Goal: Check status: Check status

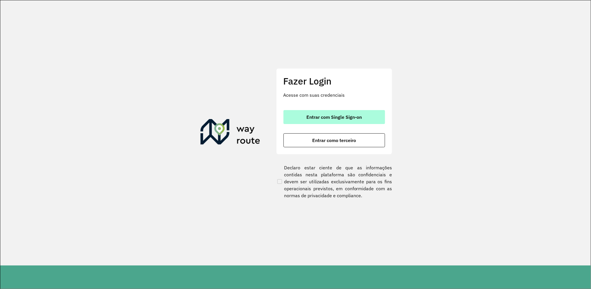
click at [354, 120] on button "Entrar com Single Sign-on" at bounding box center [335, 117] width 102 height 14
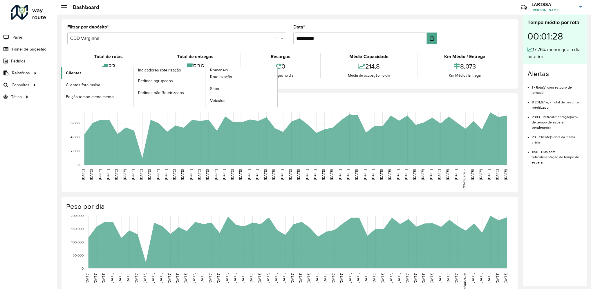
click at [64, 71] on link "Clientes" at bounding box center [97, 73] width 72 height 12
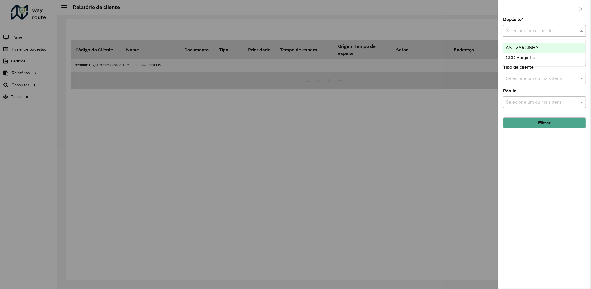
click at [546, 33] on input "text" at bounding box center [539, 31] width 66 height 7
click at [538, 60] on div "CDD Varginha" at bounding box center [545, 58] width 82 height 10
click at [550, 127] on button "Filtrar" at bounding box center [544, 122] width 83 height 11
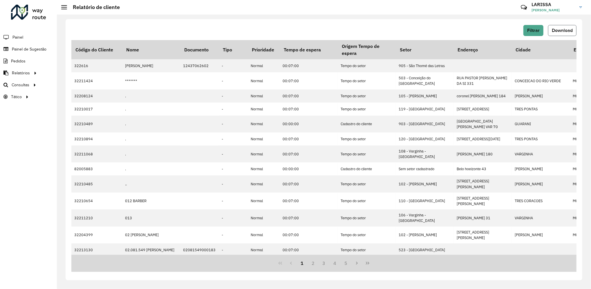
click at [560, 31] on span "Download" at bounding box center [562, 30] width 21 height 5
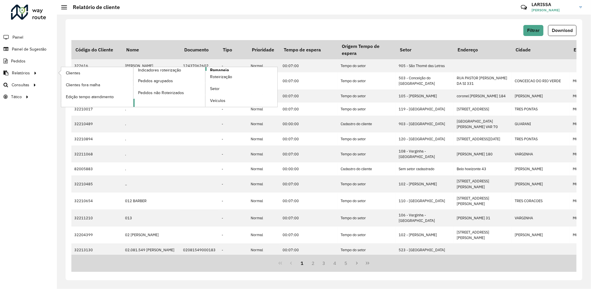
click at [229, 70] on link "Romaneio" at bounding box center [206, 87] width 144 height 40
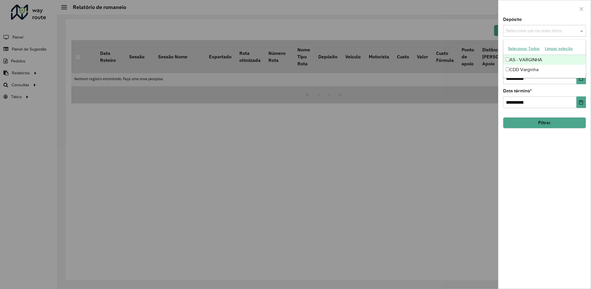
click at [554, 34] on input "text" at bounding box center [542, 31] width 74 height 7
click at [531, 68] on div "CDD Varginha" at bounding box center [545, 70] width 82 height 10
click at [511, 102] on input "**********" at bounding box center [539, 102] width 73 height 12
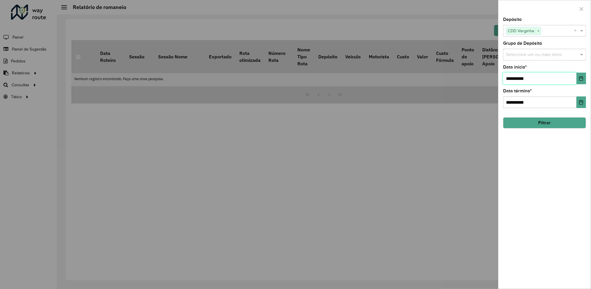
click at [519, 78] on input "**********" at bounding box center [539, 79] width 73 height 12
type input "**********"
click at [541, 128] on button "Filtrar" at bounding box center [544, 122] width 83 height 11
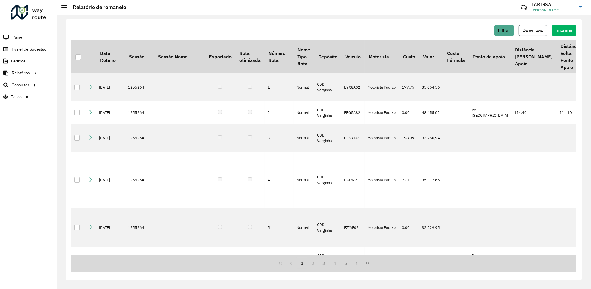
click at [537, 29] on span "Download" at bounding box center [533, 30] width 21 height 5
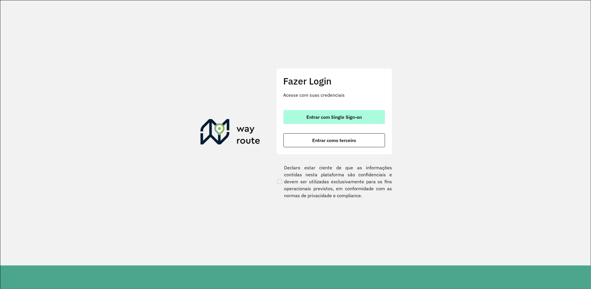
click at [346, 116] on span "Entrar com Single Sign-on" at bounding box center [334, 117] width 55 height 5
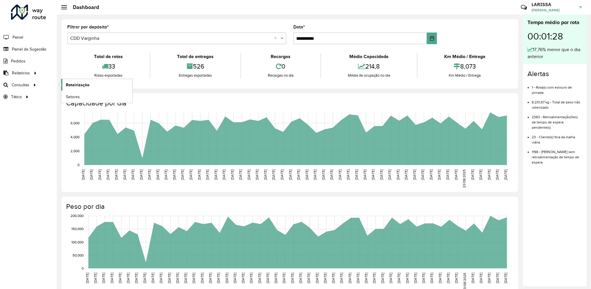
click at [80, 82] on span "Roteirização" at bounding box center [78, 85] width 24 height 6
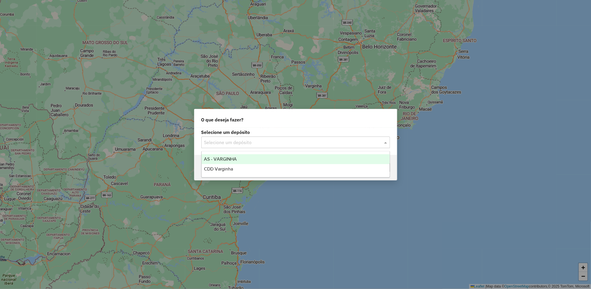
click at [280, 141] on input "text" at bounding box center [289, 142] width 171 height 7
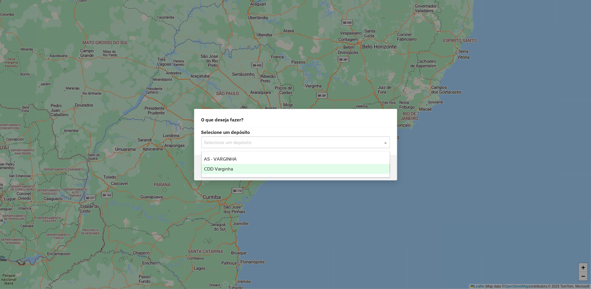
click at [254, 166] on div "CDD Varginha" at bounding box center [296, 169] width 188 height 10
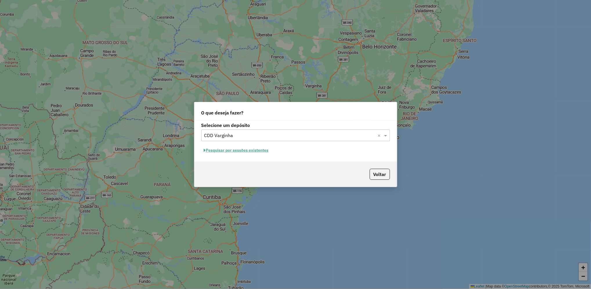
click at [262, 150] on button "Pesquisar por sessões existentes" at bounding box center [236, 150] width 70 height 9
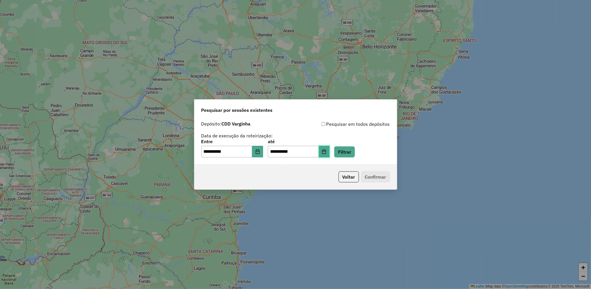
click at [330, 156] on button "Choose Date" at bounding box center [324, 152] width 11 height 12
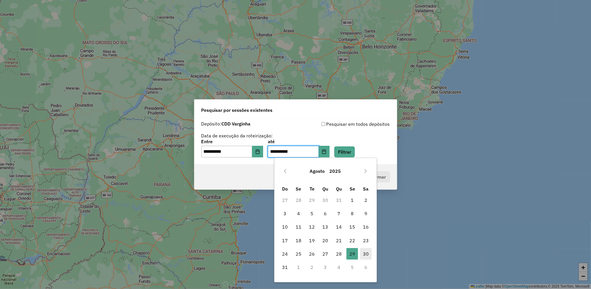
click at [369, 254] on span "30" at bounding box center [366, 254] width 12 height 12
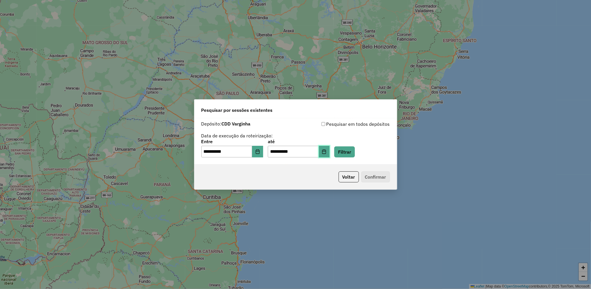
click at [330, 154] on button "Choose Date" at bounding box center [324, 152] width 11 height 12
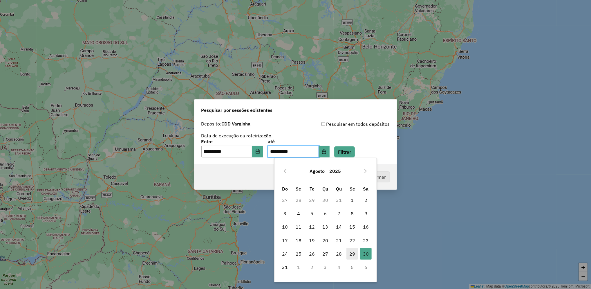
click at [352, 255] on span "29" at bounding box center [353, 254] width 12 height 12
type input "**********"
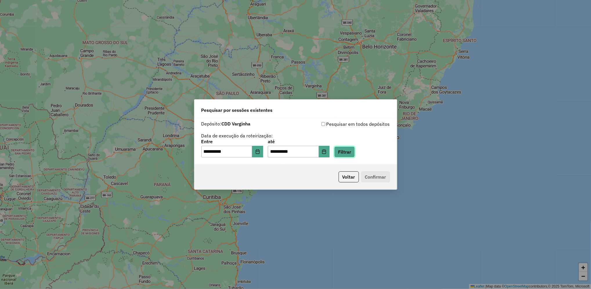
click at [355, 147] on button "Filtrar" at bounding box center [344, 151] width 21 height 11
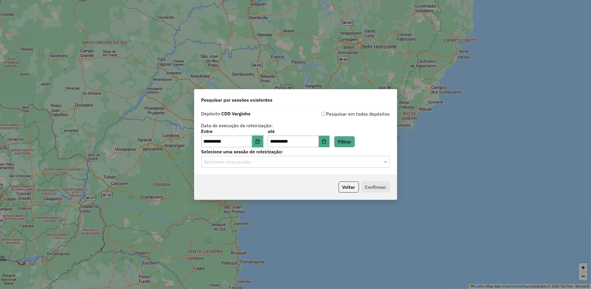
click at [260, 144] on icon "Choose Date" at bounding box center [257, 141] width 5 height 5
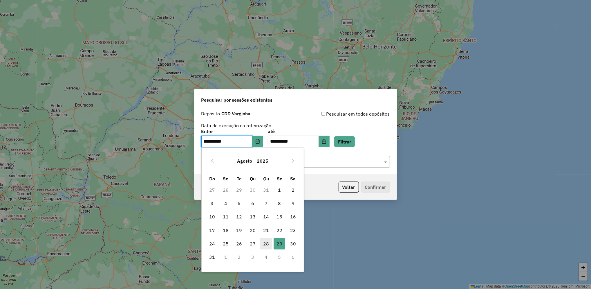
click at [263, 240] on span "28" at bounding box center [266, 244] width 12 height 12
type input "**********"
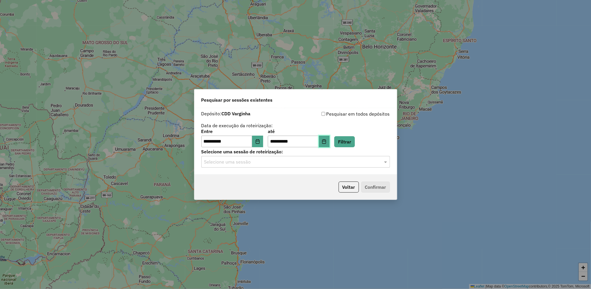
click at [330, 139] on button "Choose Date" at bounding box center [324, 142] width 11 height 12
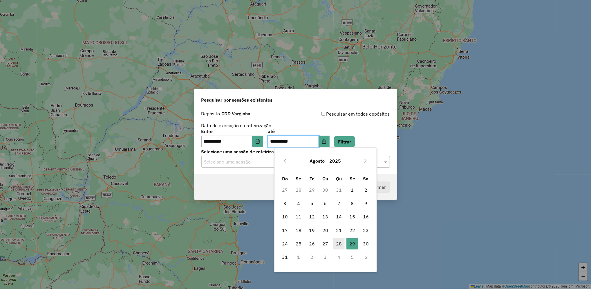
click at [336, 243] on span "28" at bounding box center [339, 244] width 12 height 12
type input "**********"
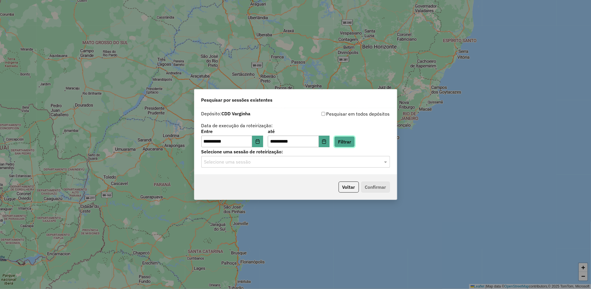
click at [355, 143] on button "Filtrar" at bounding box center [344, 141] width 21 height 11
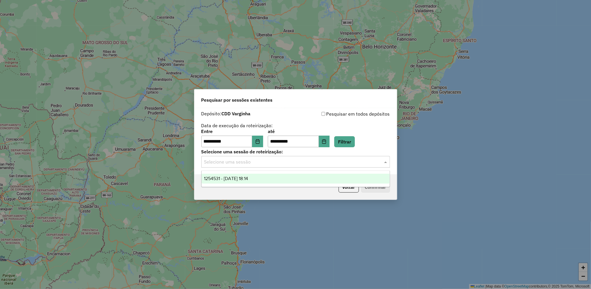
click at [284, 166] on div "Selecione uma sessão" at bounding box center [295, 162] width 189 height 12
click at [265, 178] on div "1254531 - 28/08/2025 18:14" at bounding box center [296, 179] width 188 height 10
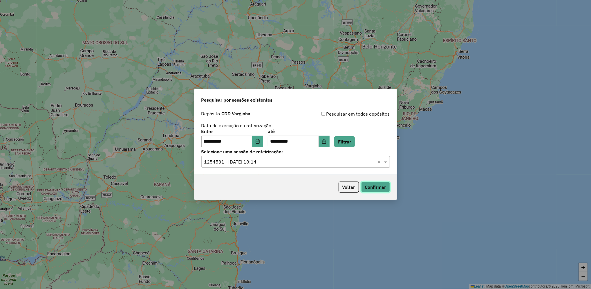
click at [375, 187] on button "Confirmar" at bounding box center [375, 186] width 29 height 11
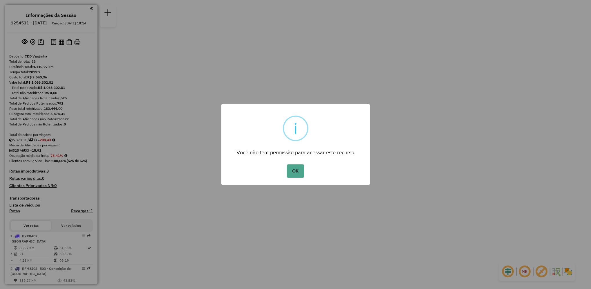
click at [305, 176] on div "OK No Cancel" at bounding box center [295, 171] width 149 height 16
click at [304, 176] on div "OK No Cancel" at bounding box center [295, 171] width 149 height 16
click at [300, 174] on button "OK" at bounding box center [295, 170] width 17 height 13
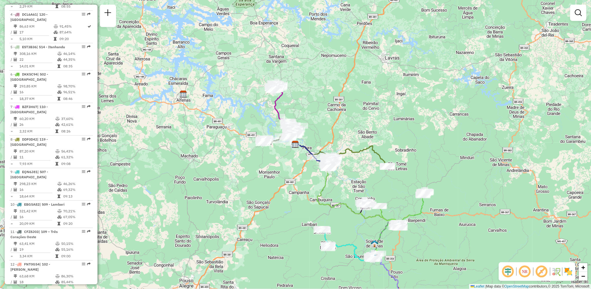
scroll to position [320, 0]
drag, startPoint x: 95, startPoint y: 114, endPoint x: 97, endPoint y: 128, distance: 13.5
click at [97, 128] on div "Informações da Sessão 1254531 - [DATE] Criação: [DATE] 18:14 Depósito: CDD Varg…" at bounding box center [51, 145] width 93 height 280
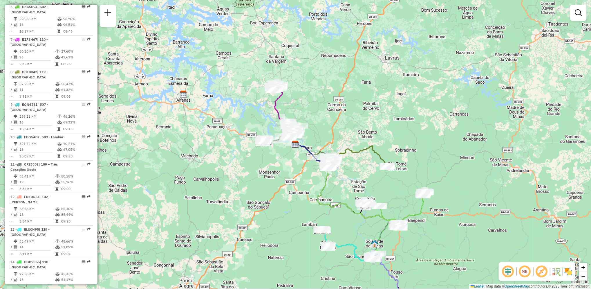
scroll to position [387, 0]
click at [587, 278] on link "−" at bounding box center [583, 276] width 9 height 9
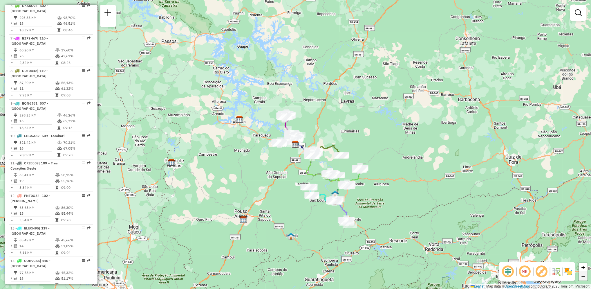
click at [587, 278] on link "−" at bounding box center [583, 276] width 9 height 9
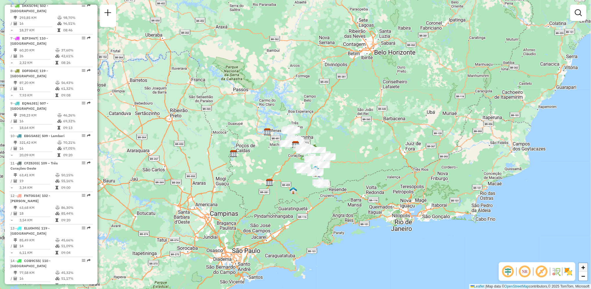
click at [585, 265] on span "+" at bounding box center [584, 267] width 4 height 7
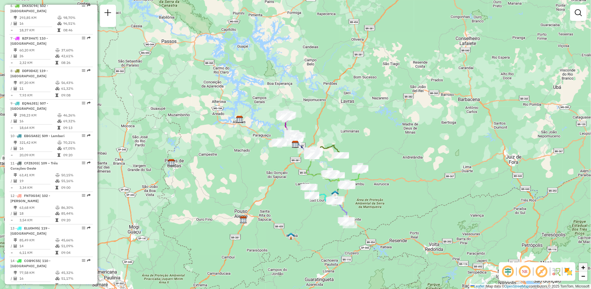
click at [585, 265] on span "+" at bounding box center [584, 267] width 4 height 7
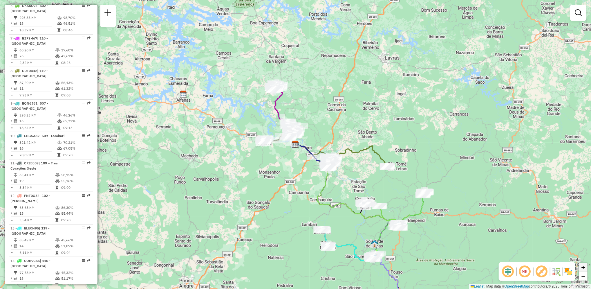
click at [585, 265] on span "+" at bounding box center [584, 267] width 4 height 7
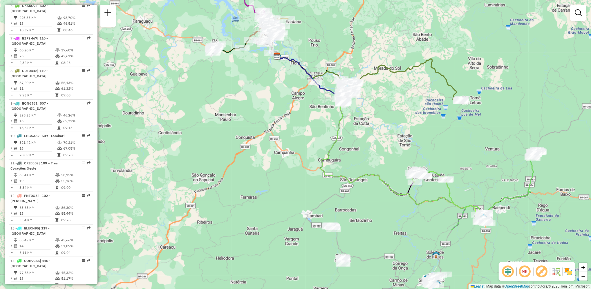
drag, startPoint x: 490, startPoint y: 218, endPoint x: 472, endPoint y: 130, distance: 90.1
click at [472, 130] on div "Janela de atendimento Grade de atendimento Capacidade Transportadoras Veículos …" at bounding box center [295, 144] width 591 height 289
click at [583, 278] on span "−" at bounding box center [584, 275] width 4 height 7
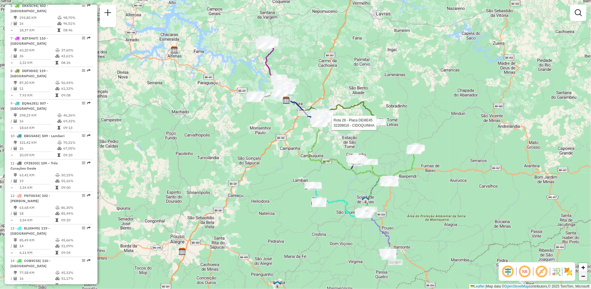
click at [583, 278] on span "−" at bounding box center [584, 275] width 4 height 7
